Goal: Task Accomplishment & Management: Complete application form

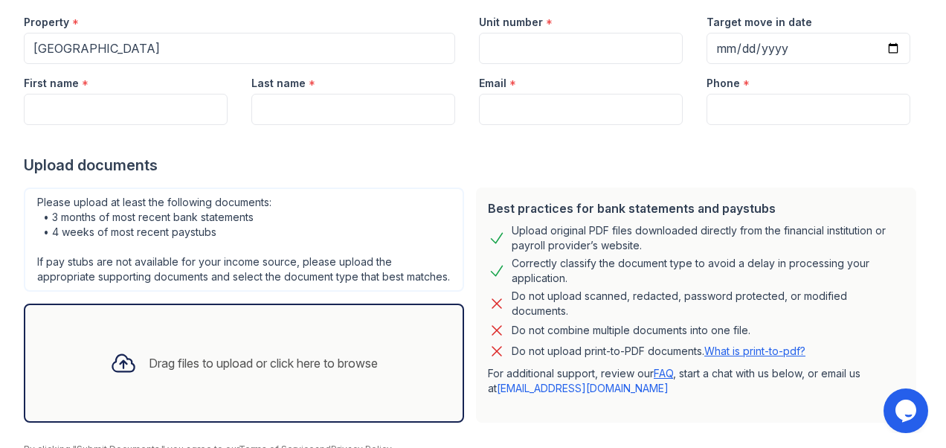
scroll to position [74, 0]
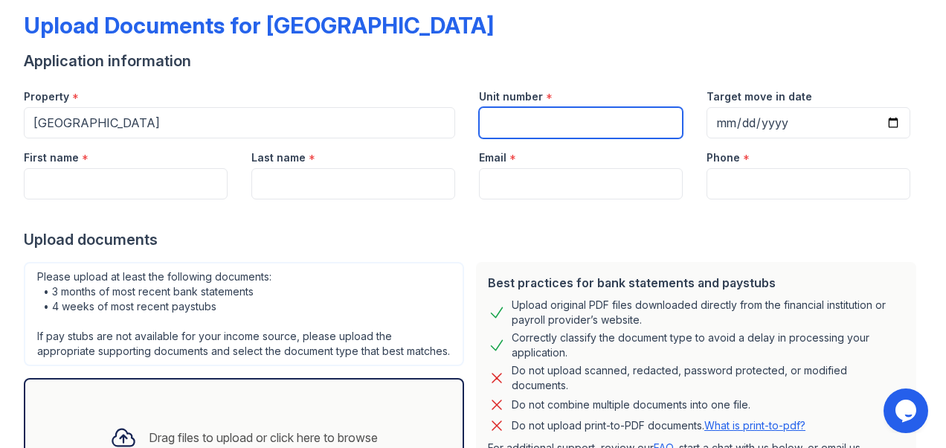
click at [500, 120] on input "Unit number" at bounding box center [581, 122] width 204 height 31
type input "332"
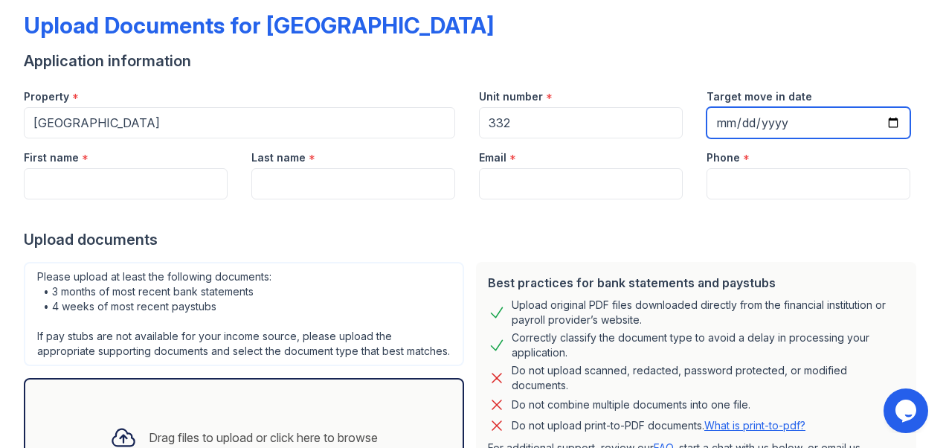
type input "[DATE]"
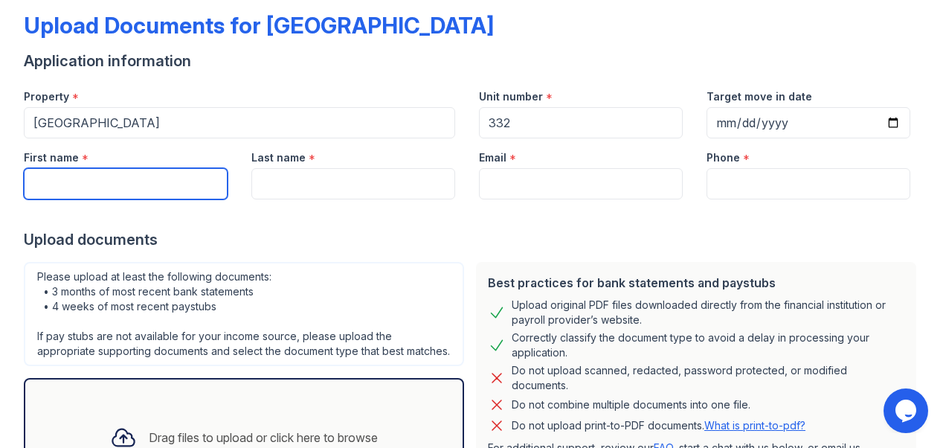
click at [106, 180] on input "First name" at bounding box center [126, 183] width 204 height 31
type input "cyprian"
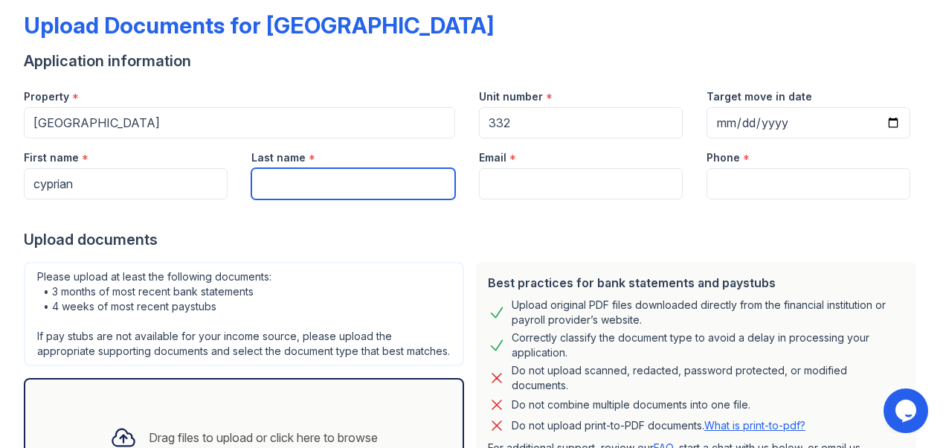
type input "Kamsu"
type input "[EMAIL_ADDRESS][DOMAIN_NAME]"
type input "3018251418"
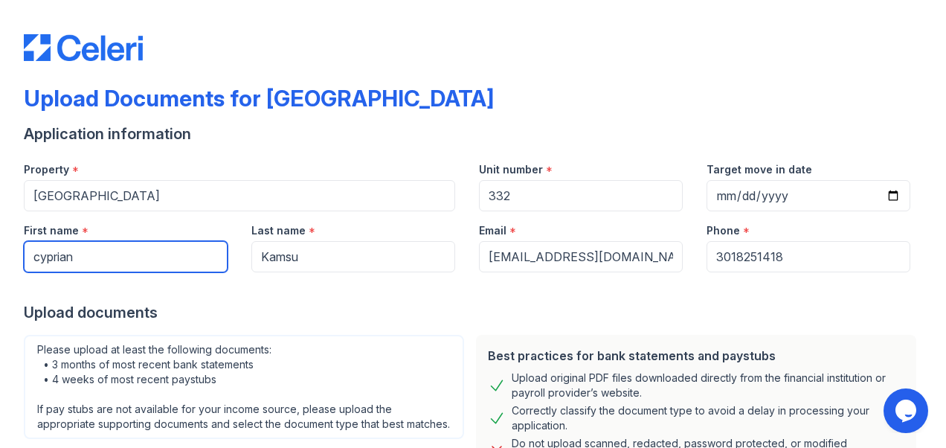
scroll to position [0, 0]
